Goal: Navigation & Orientation: Find specific page/section

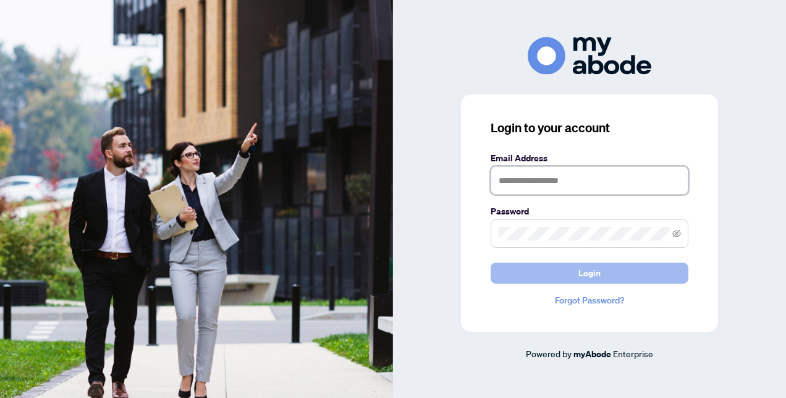
type input "**********"
click at [392, 161] on span "Login" at bounding box center [589, 273] width 22 height 20
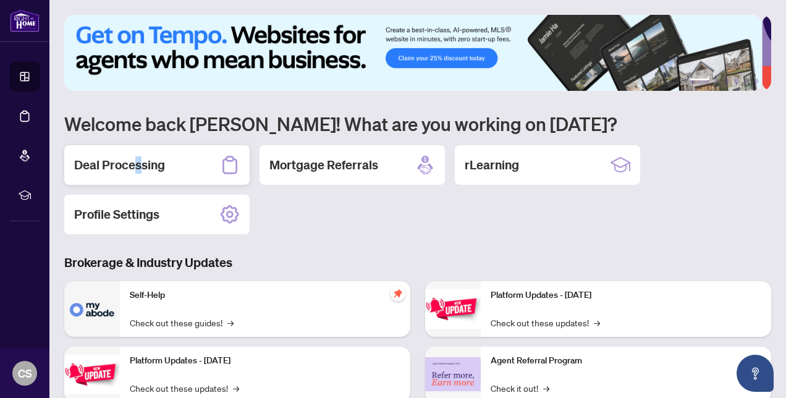
click at [138, 167] on h2 "Deal Processing" at bounding box center [119, 164] width 91 height 17
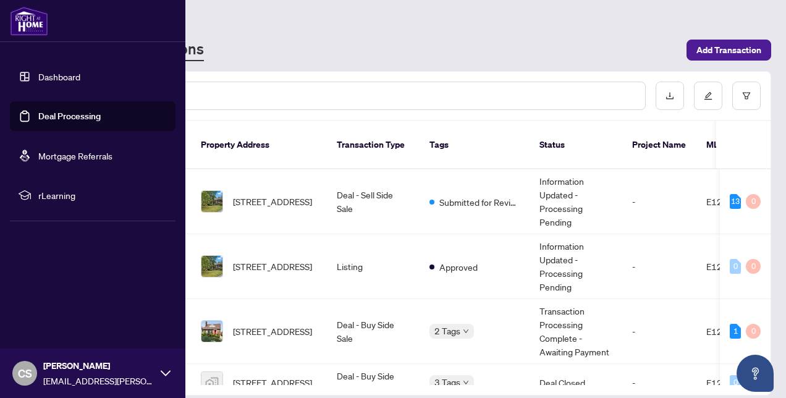
click at [48, 75] on link "Dashboard" at bounding box center [59, 76] width 42 height 11
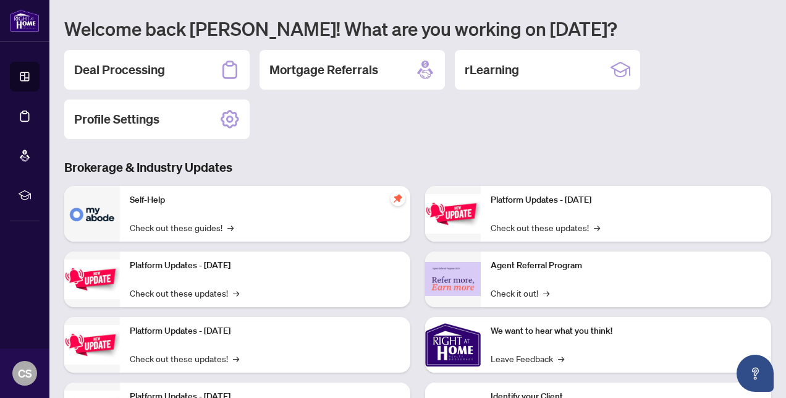
scroll to position [124, 0]
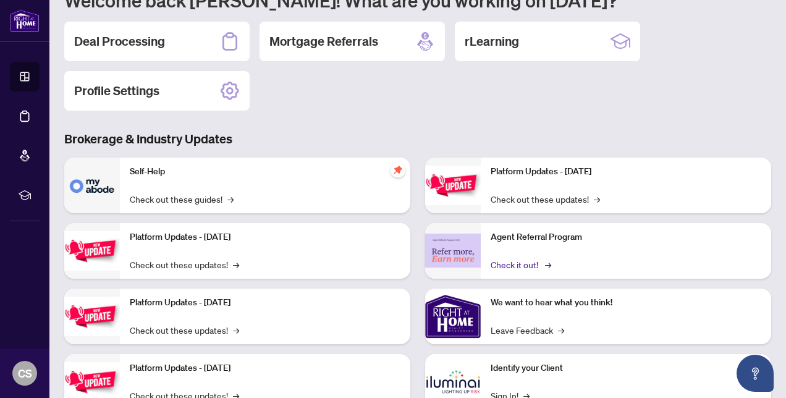
click at [514, 261] on link "Check it out! →" at bounding box center [520, 265] width 59 height 14
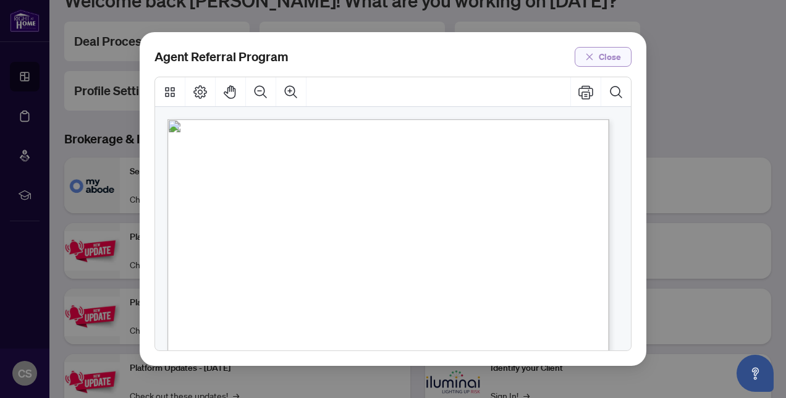
click at [613, 54] on span "Close" at bounding box center [610, 57] width 22 height 20
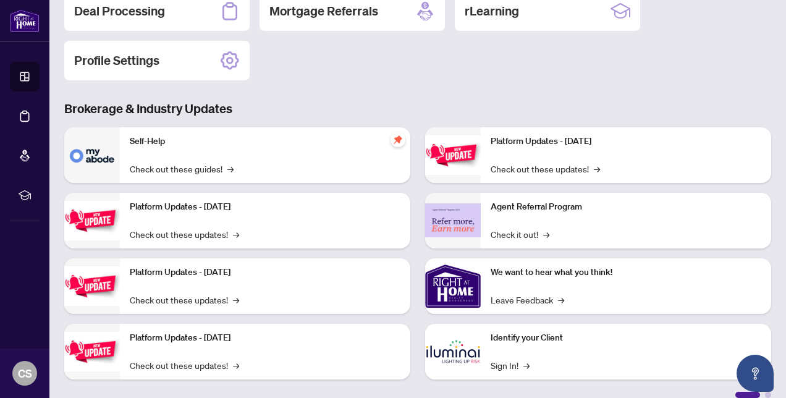
scroll to position [167, 0]
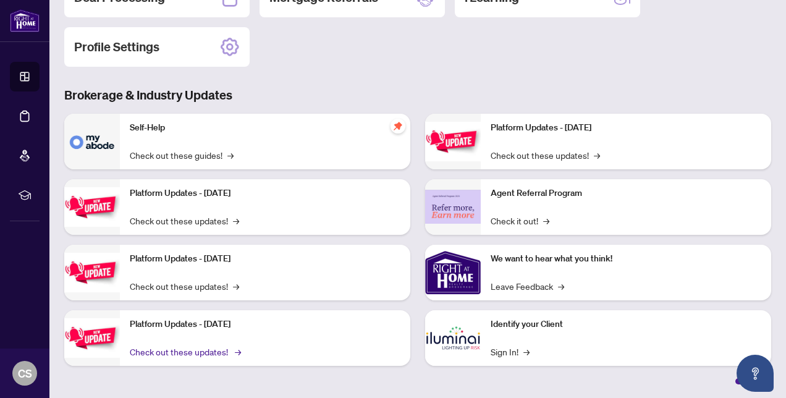
click at [199, 351] on link "Check out these updates! →" at bounding box center [184, 352] width 109 height 14
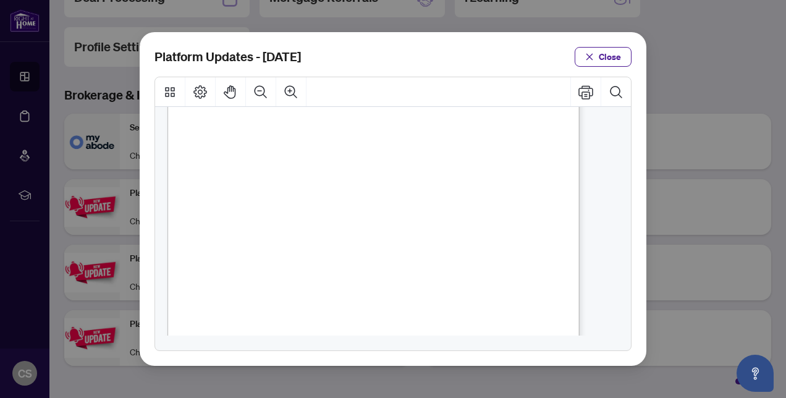
scroll to position [143, 0]
click at [588, 61] on icon "close" at bounding box center [589, 57] width 9 height 9
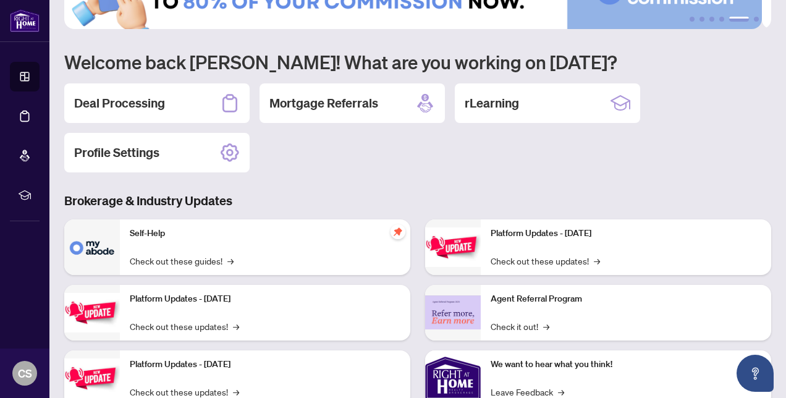
scroll to position [0, 0]
